Goal: Task Accomplishment & Management: Manage account settings

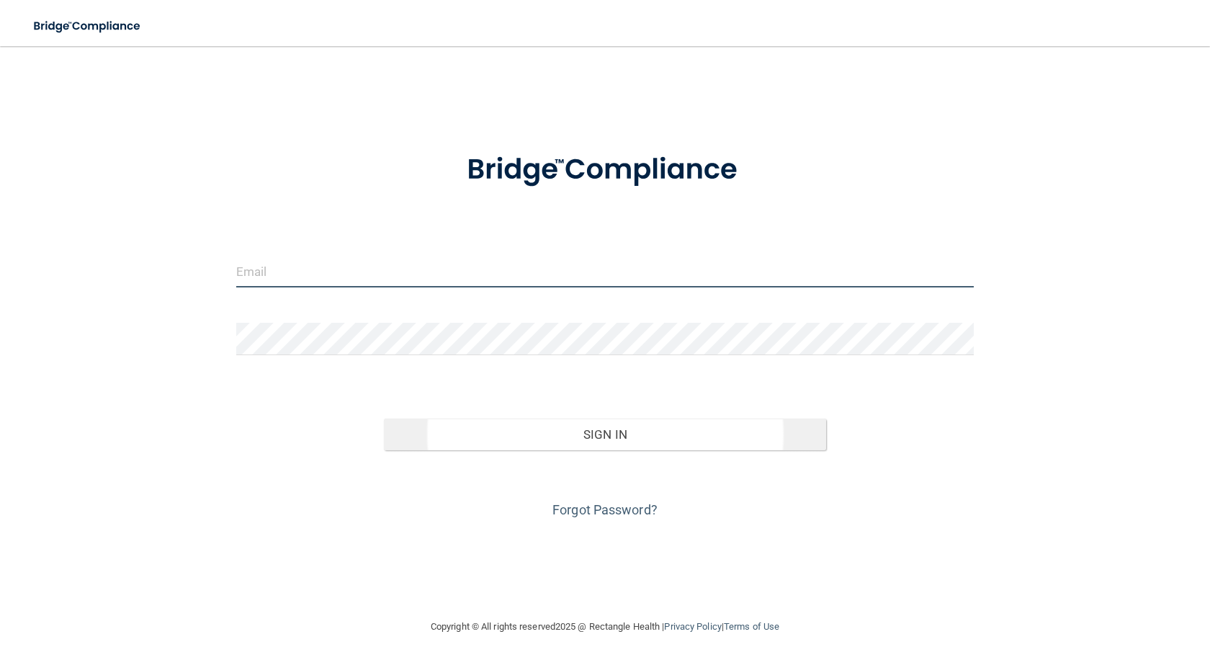
type input "[EMAIL_ADDRESS][DOMAIN_NAME]"
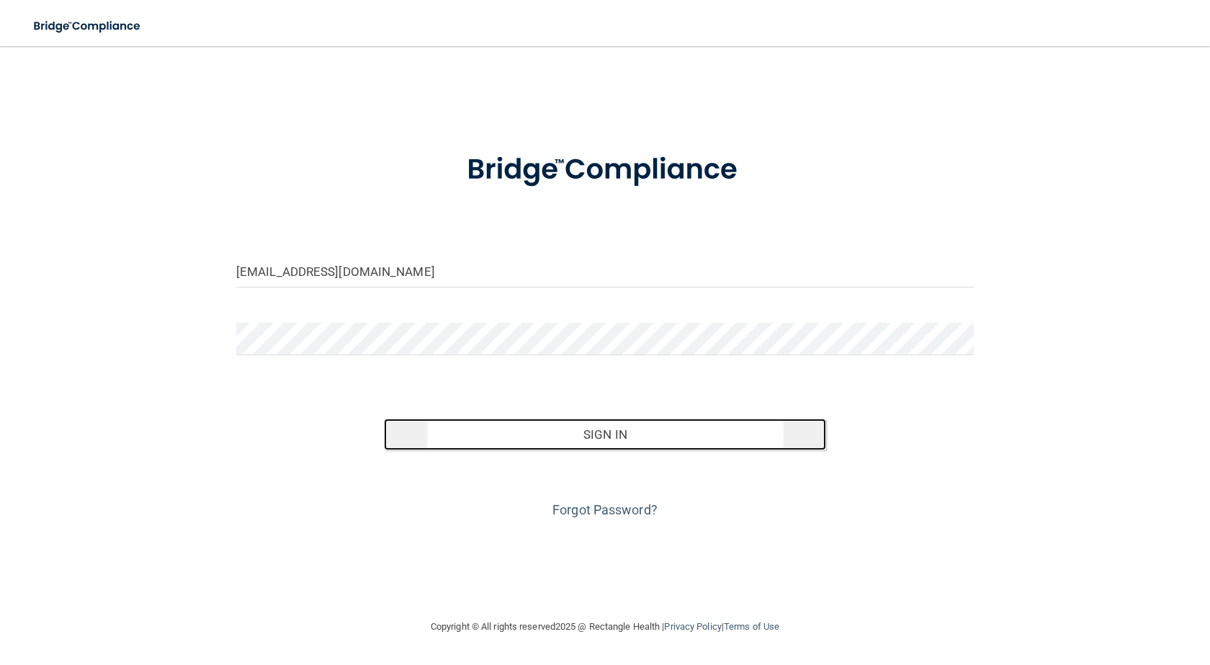
click at [620, 429] on button "Sign In" at bounding box center [605, 435] width 442 height 32
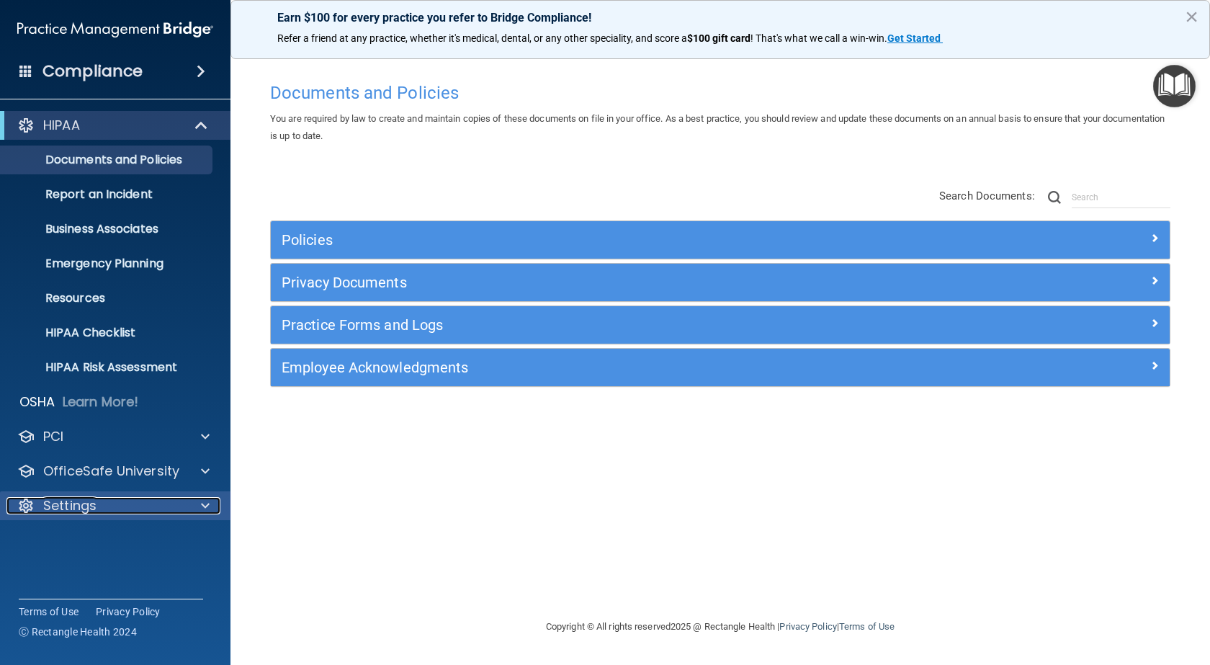
click at [55, 509] on p "Settings" at bounding box center [69, 505] width 53 height 17
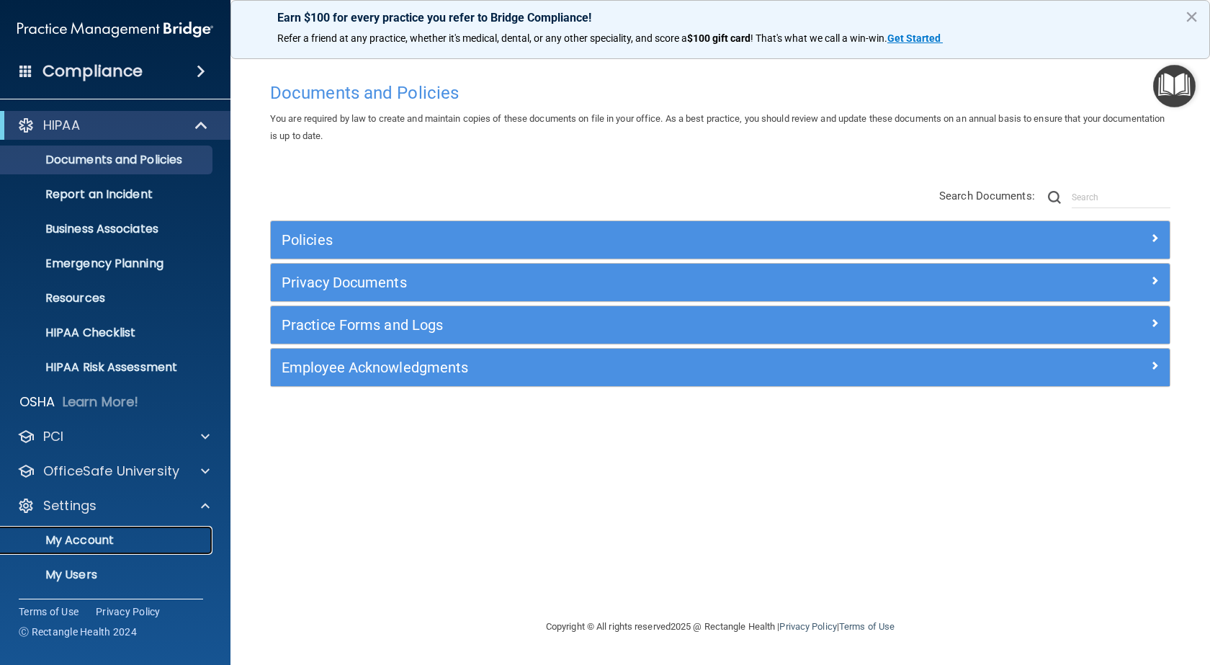
click at [61, 542] on p "My Account" at bounding box center [107, 540] width 197 height 14
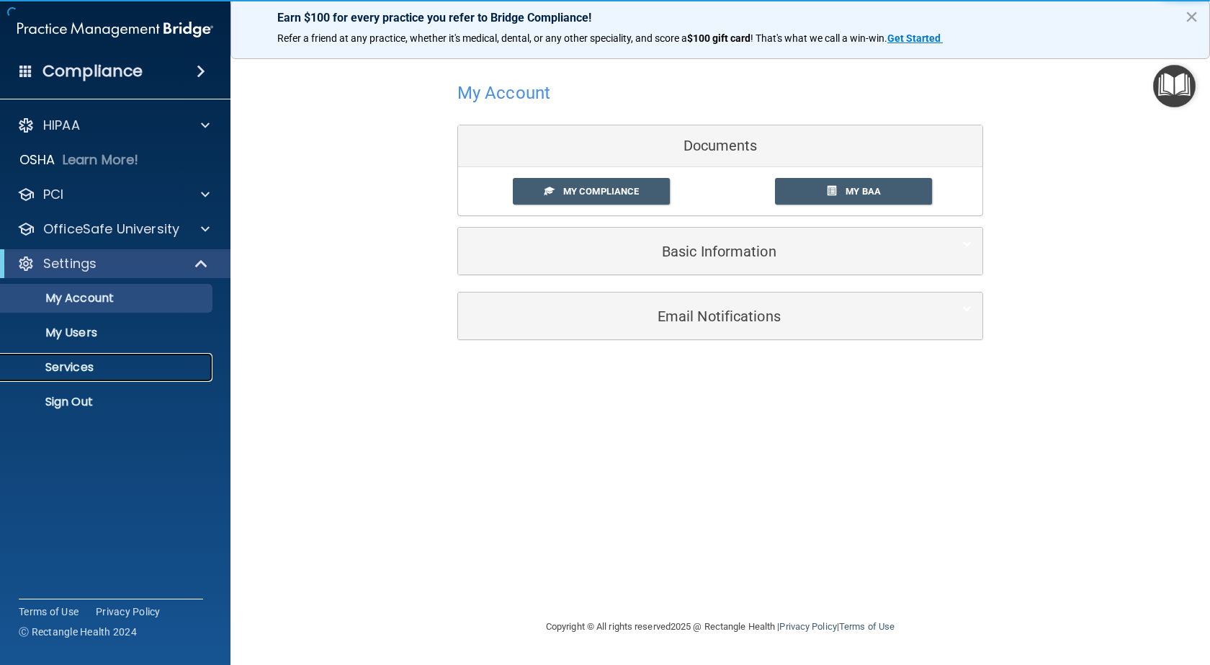
click at [59, 371] on p "Services" at bounding box center [107, 367] width 197 height 14
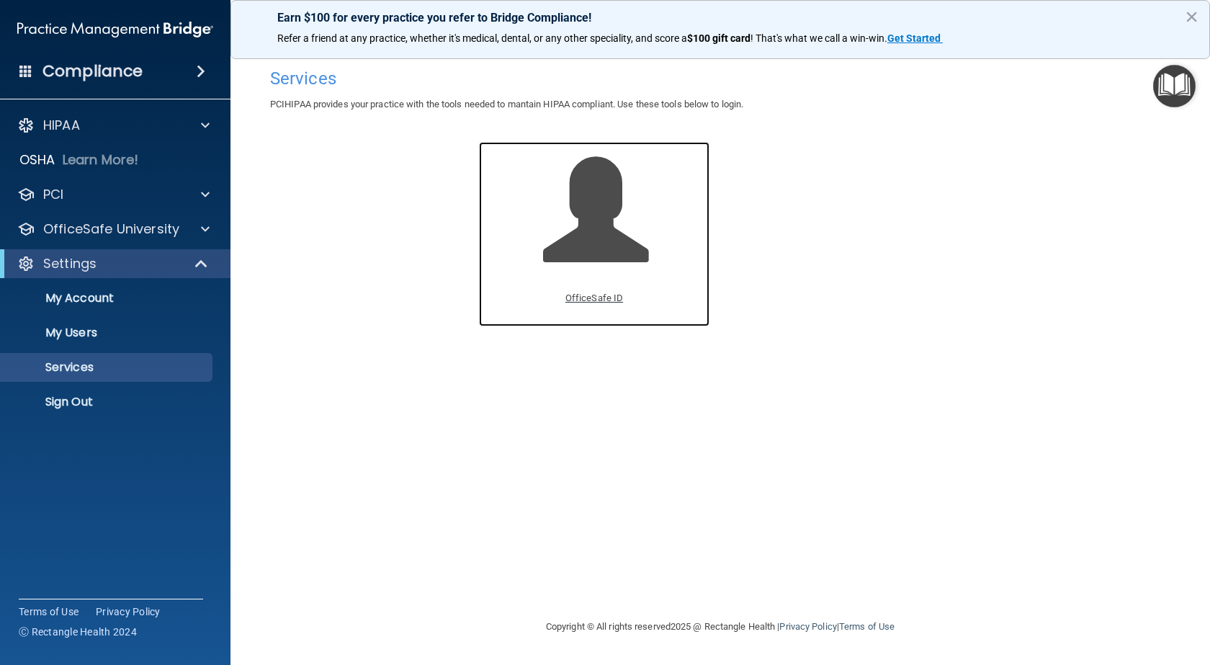
click at [594, 300] on p "OfficeSafe ID" at bounding box center [595, 298] width 58 height 17
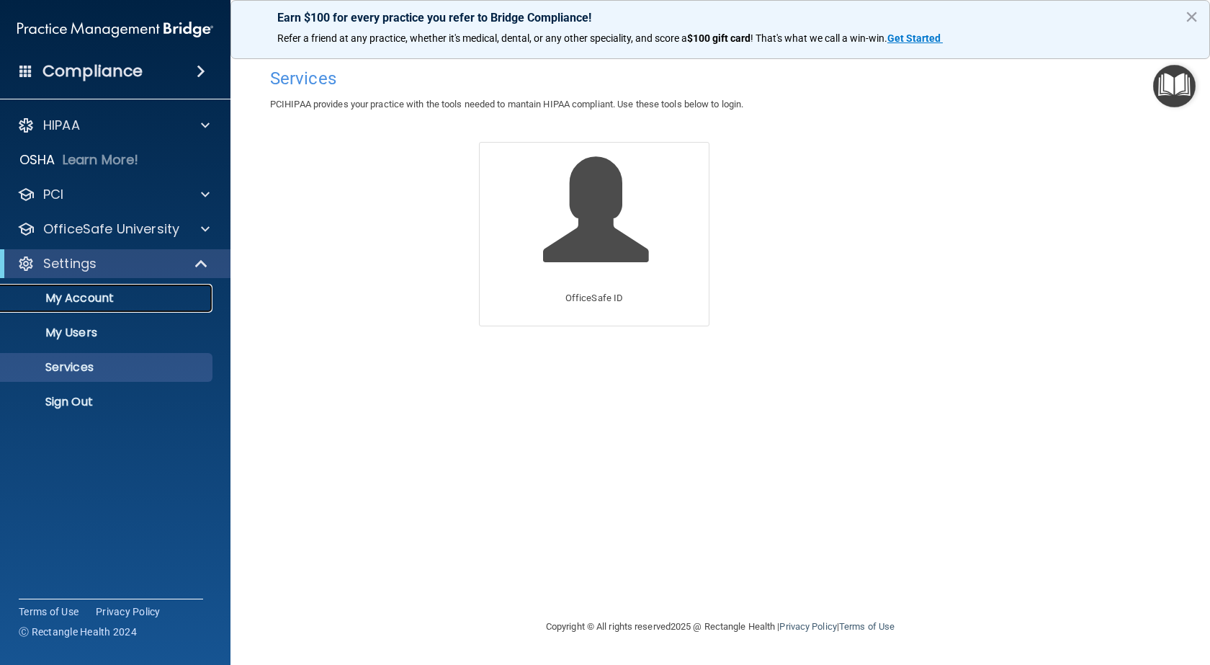
click at [83, 303] on p "My Account" at bounding box center [107, 298] width 197 height 14
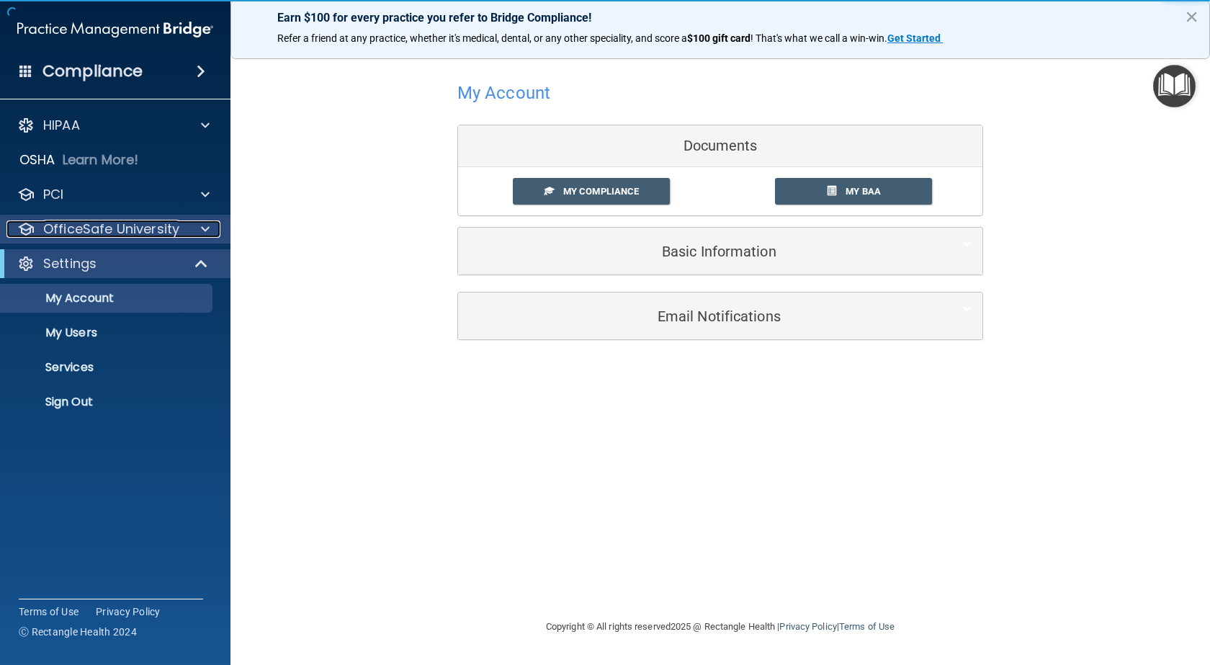
click at [209, 231] on span at bounding box center [205, 228] width 9 height 17
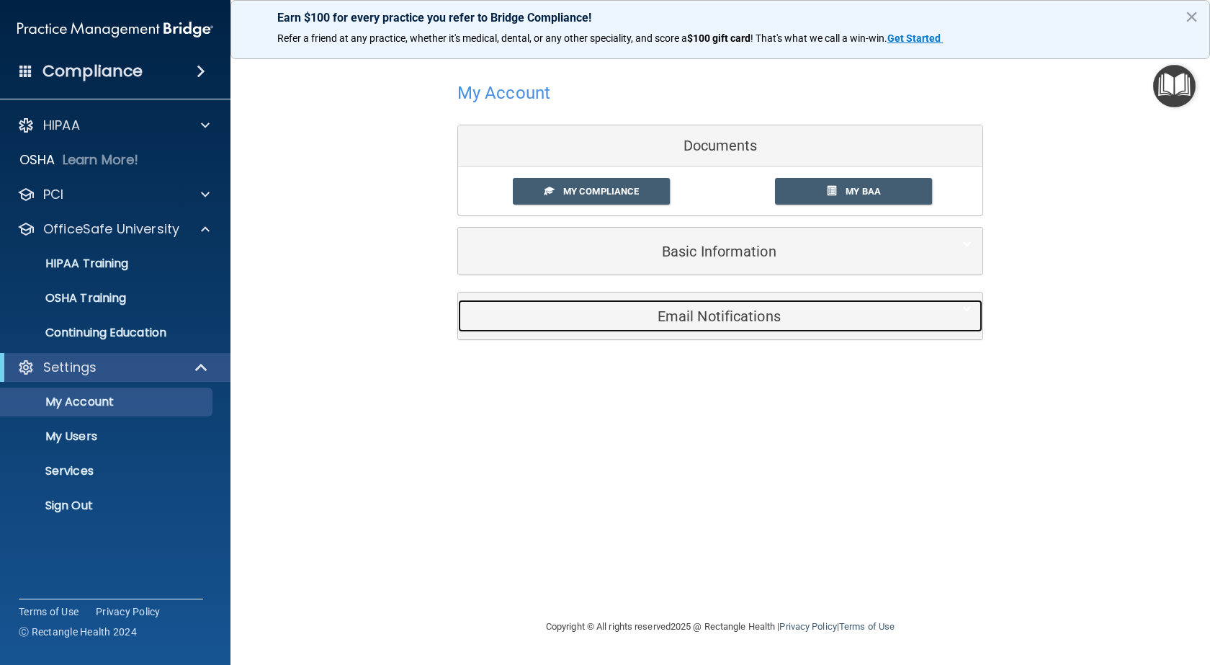
click at [669, 312] on h5 "Email Notifications" at bounding box center [698, 316] width 459 height 16
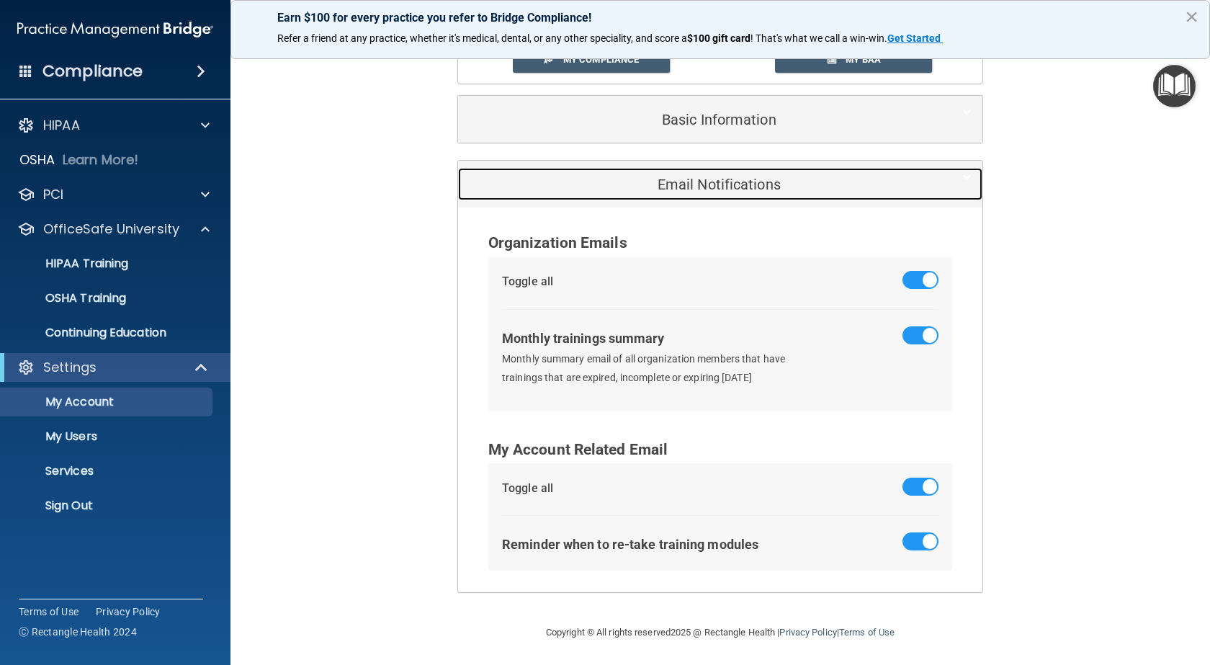
scroll to position [134, 0]
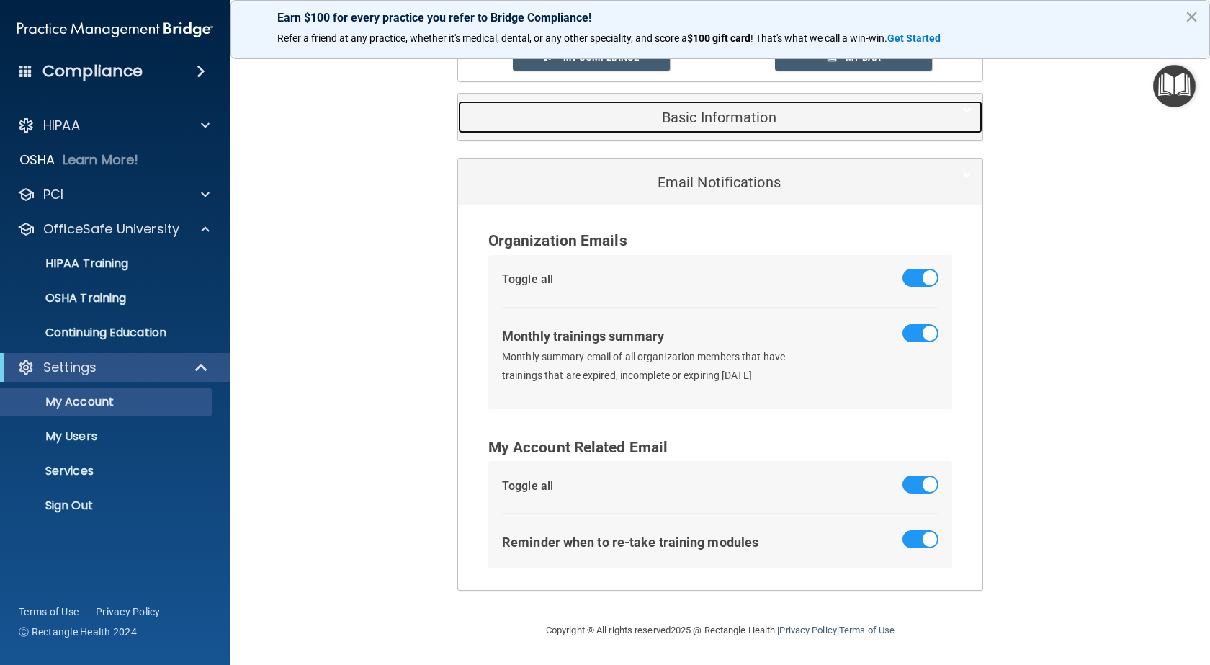
click at [777, 124] on h5 "Basic Information" at bounding box center [698, 118] width 459 height 16
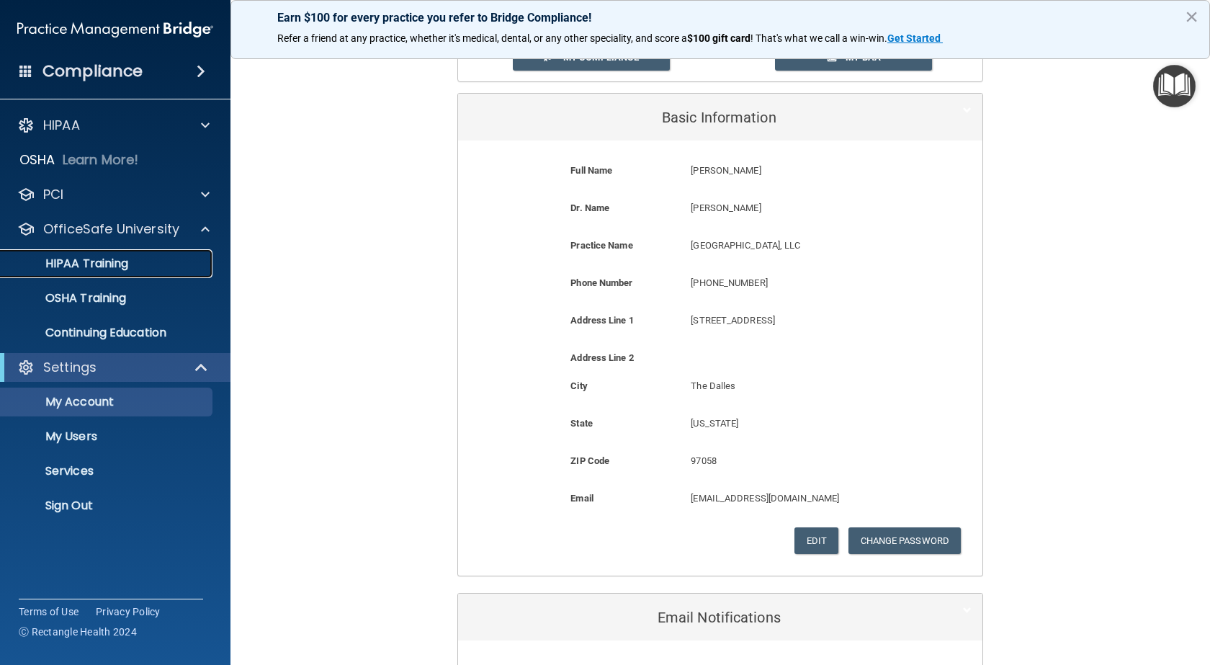
click at [98, 260] on p "HIPAA Training" at bounding box center [68, 264] width 119 height 14
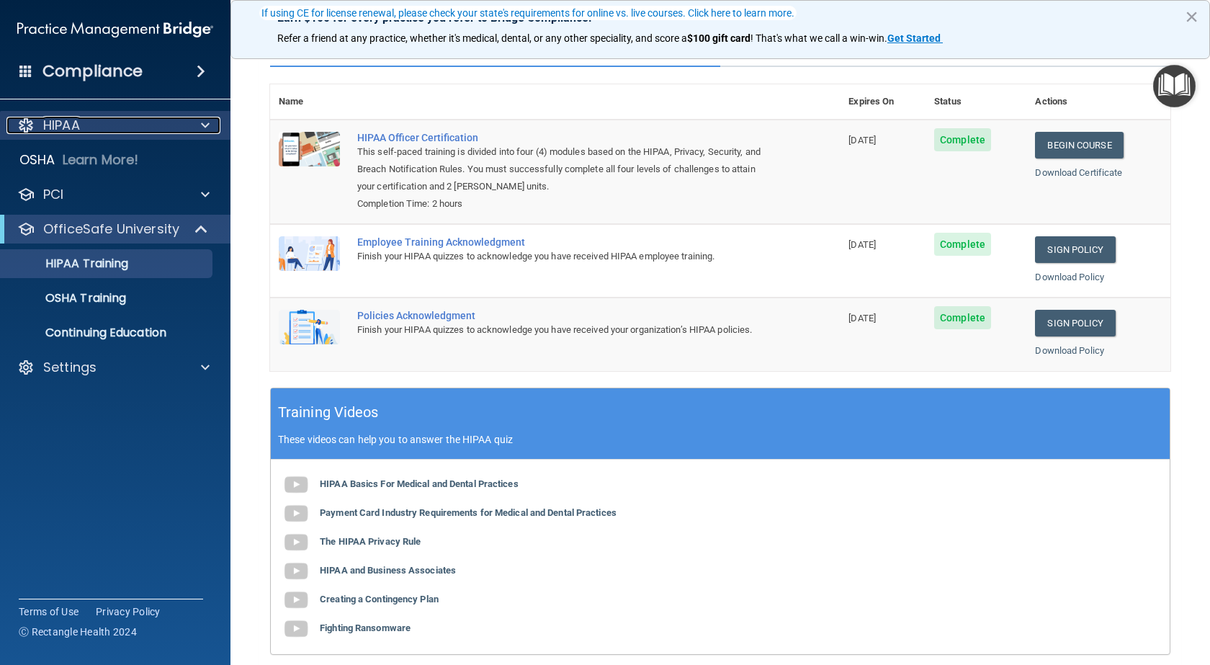
click at [46, 120] on p "HIPAA" at bounding box center [61, 125] width 37 height 17
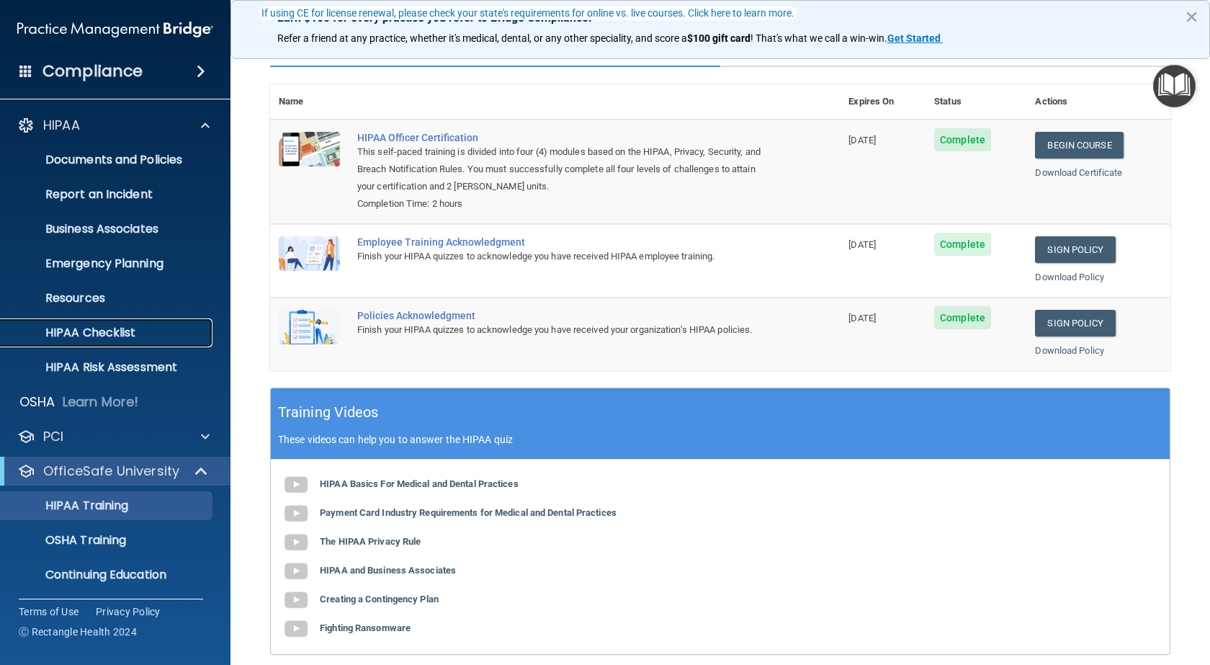
click at [86, 326] on p "HIPAA Checklist" at bounding box center [107, 333] width 197 height 14
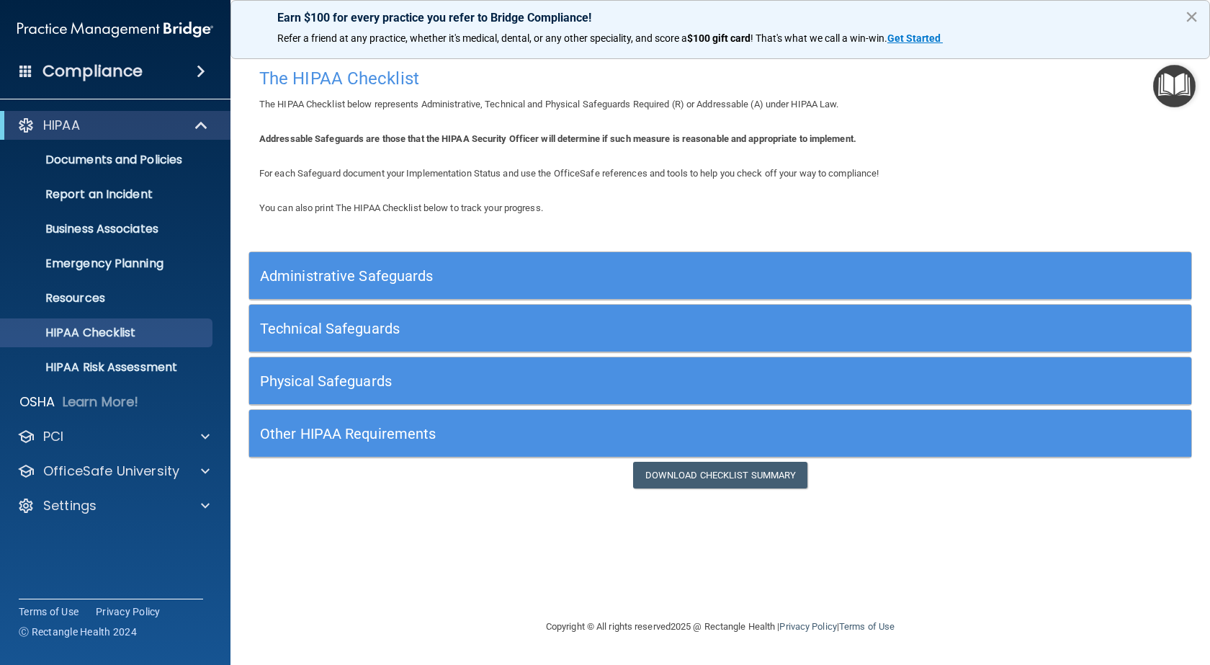
click at [1187, 16] on button "×" at bounding box center [1192, 16] width 14 height 23
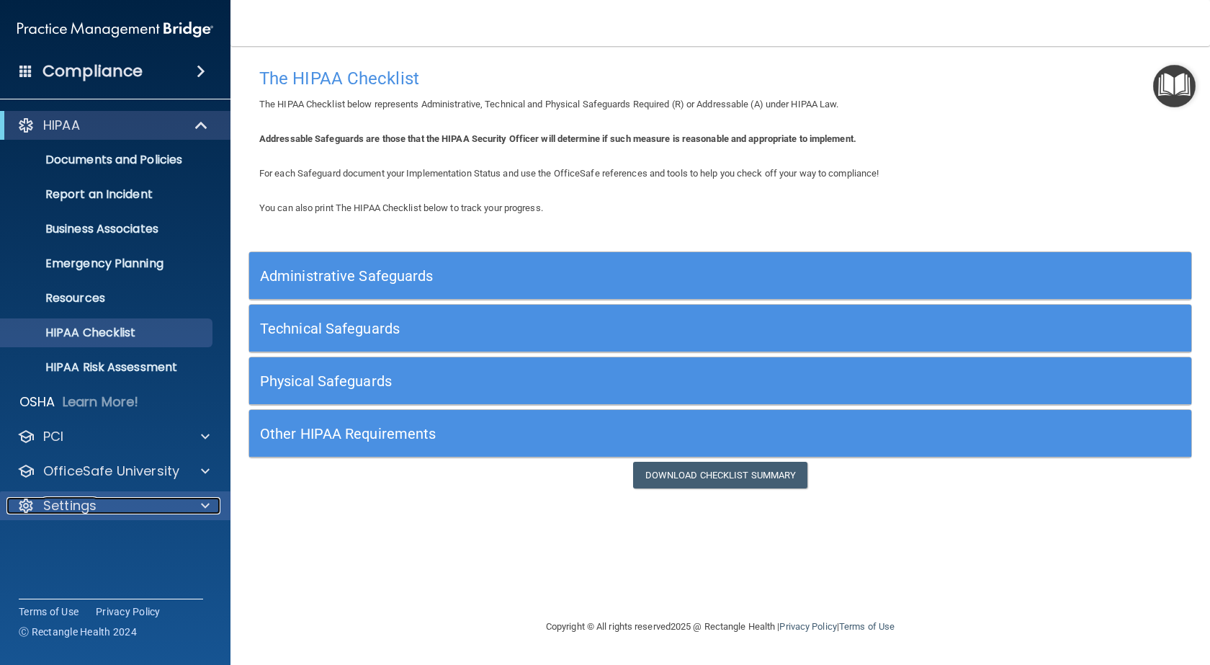
click at [45, 508] on p "Settings" at bounding box center [69, 505] width 53 height 17
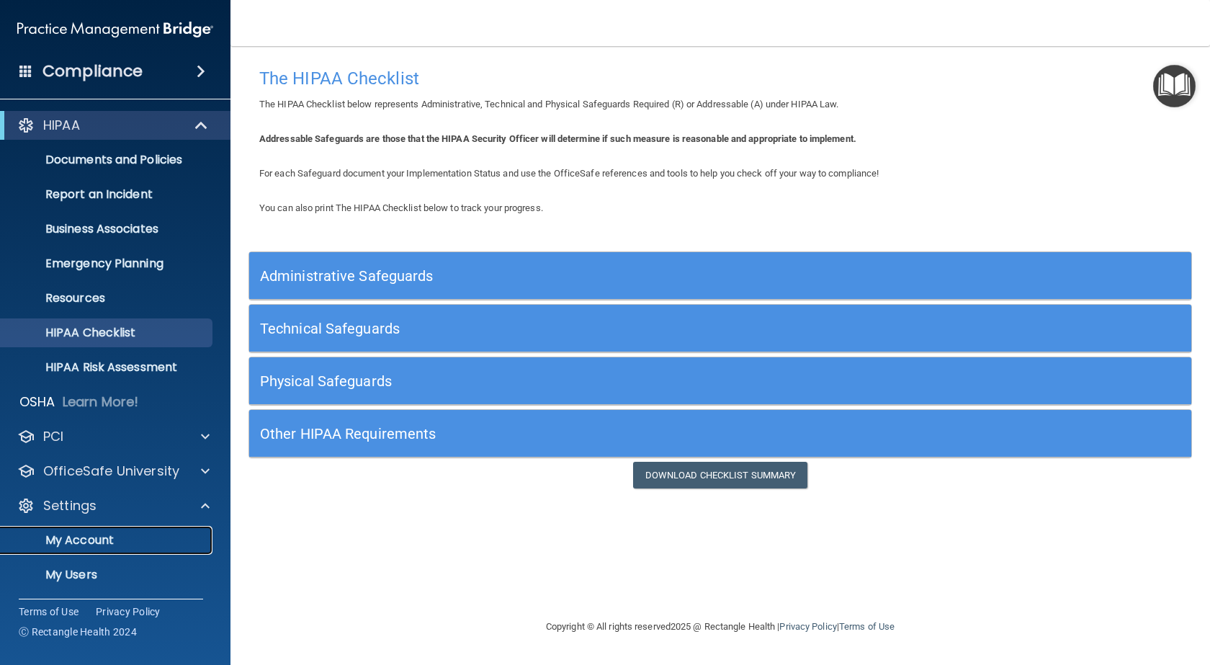
click at [74, 543] on p "My Account" at bounding box center [107, 540] width 197 height 14
